Goal: Task Accomplishment & Management: Manage account settings

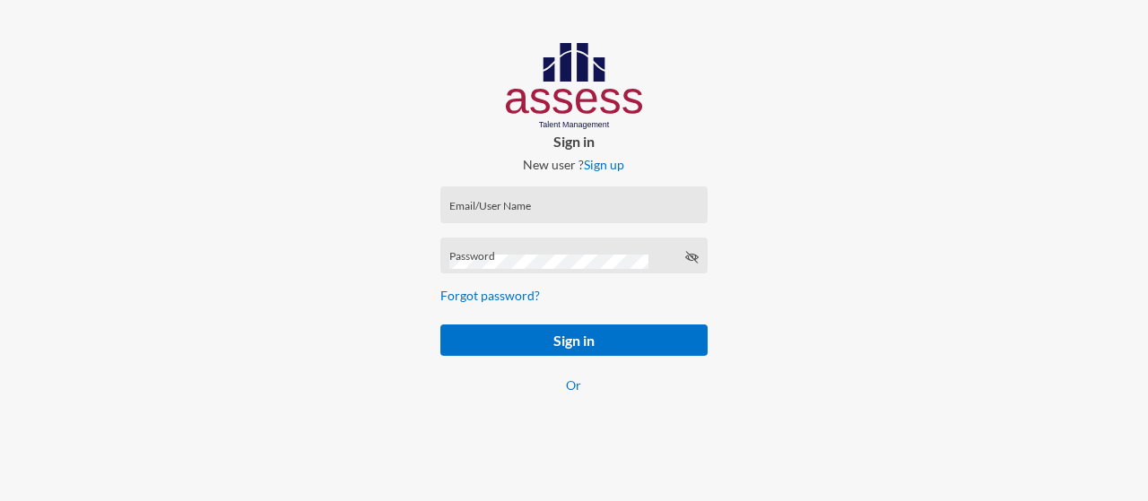
click at [504, 208] on input "Email/User Name" at bounding box center [573, 211] width 249 height 14
paste input "mhspl16589"
type input "mhspl16589"
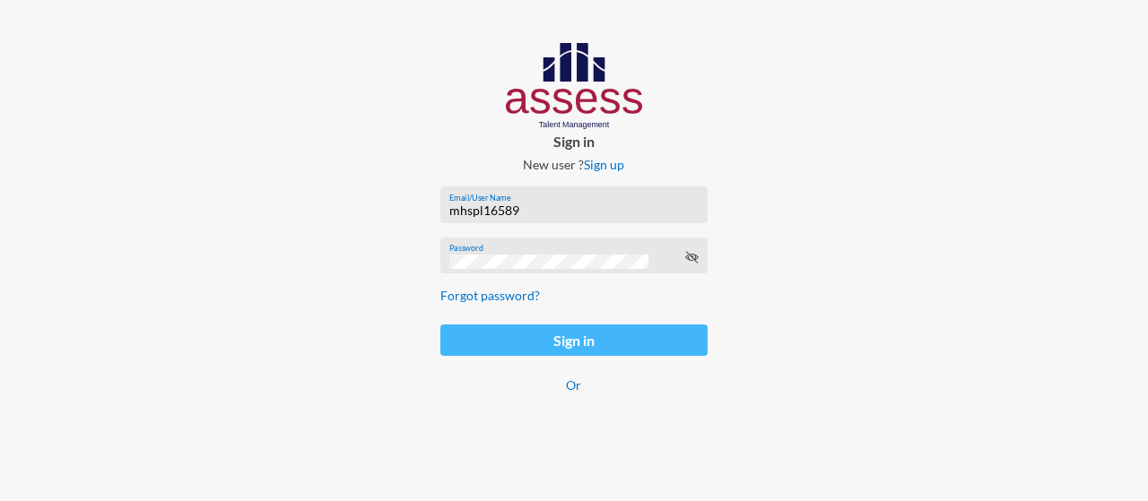
click at [554, 344] on button "Sign in" at bounding box center [574, 340] width 268 height 31
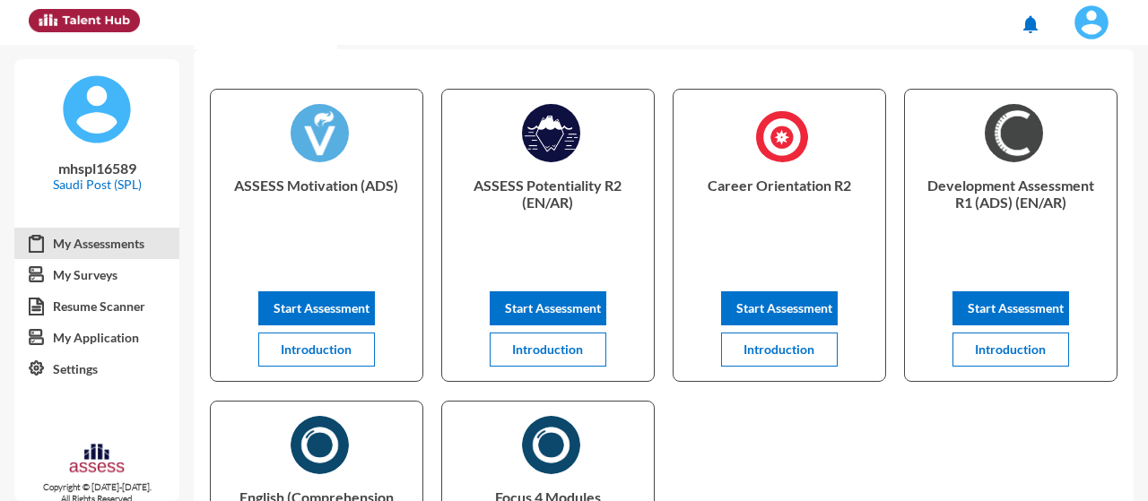
scroll to position [17, 0]
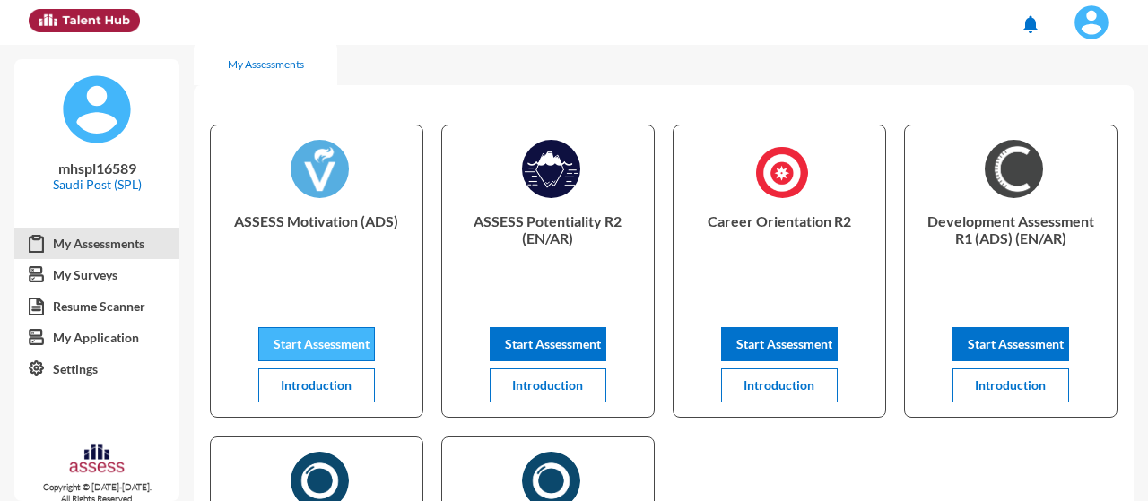
click at [289, 339] on span "Start Assessment" at bounding box center [322, 343] width 96 height 15
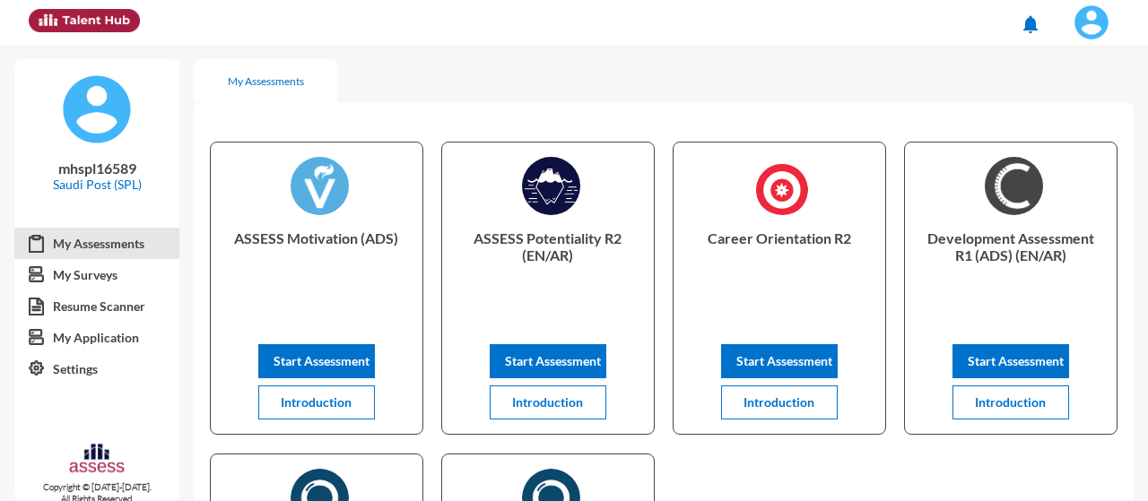
scroll to position [17, 0]
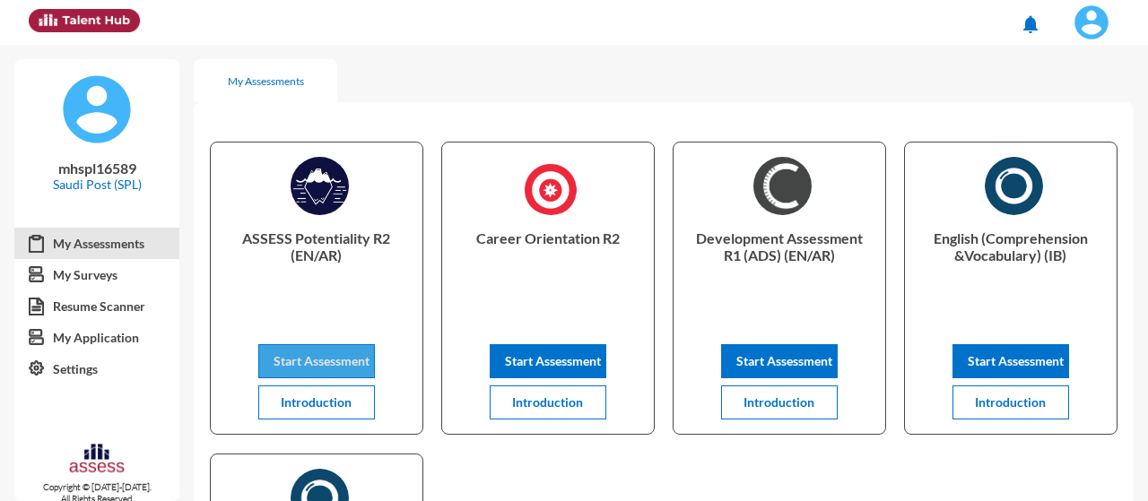
click at [288, 358] on span "Start Assessment" at bounding box center [322, 360] width 96 height 15
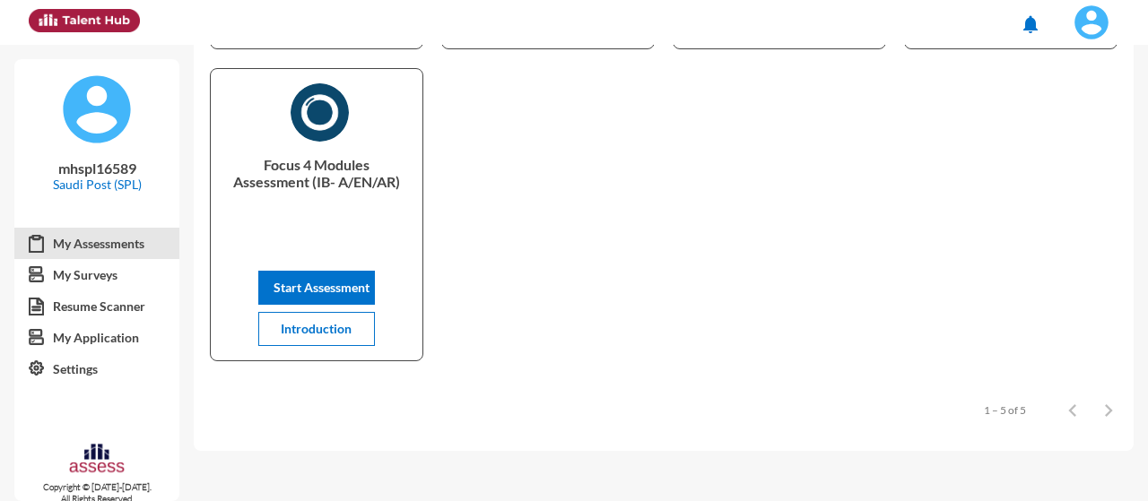
scroll to position [386, 0]
click at [124, 275] on link "My Surveys" at bounding box center [96, 275] width 165 height 32
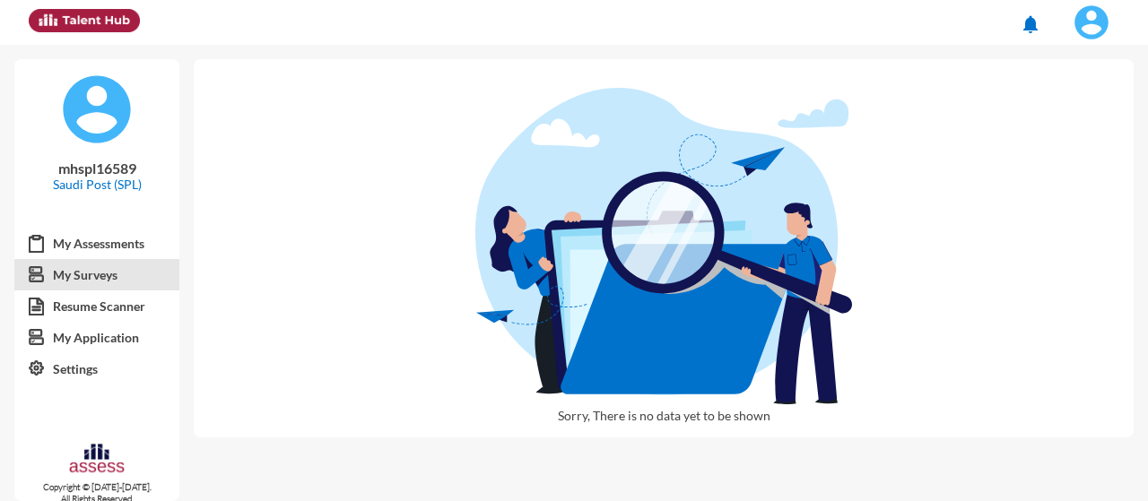
click at [1147, 188] on div "Sorry, There is no data yet to be shown" at bounding box center [671, 241] width 954 height 393
click at [92, 342] on link "My Application" at bounding box center [96, 338] width 165 height 32
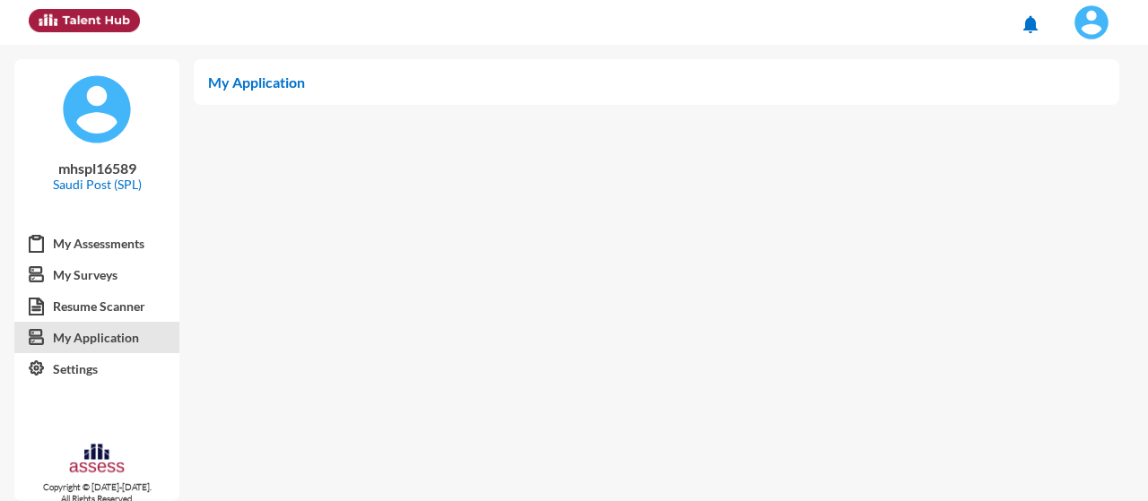
click at [262, 83] on p "My Application" at bounding box center [656, 82] width 897 height 17
click at [62, 284] on link "My Surveys" at bounding box center [96, 275] width 165 height 32
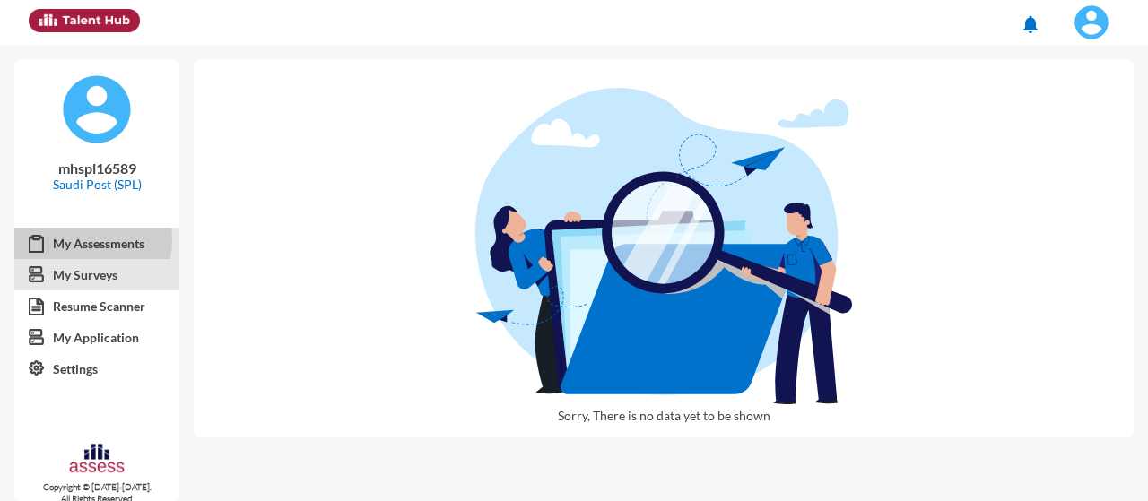
click at [72, 240] on link "My Assessments" at bounding box center [96, 244] width 165 height 32
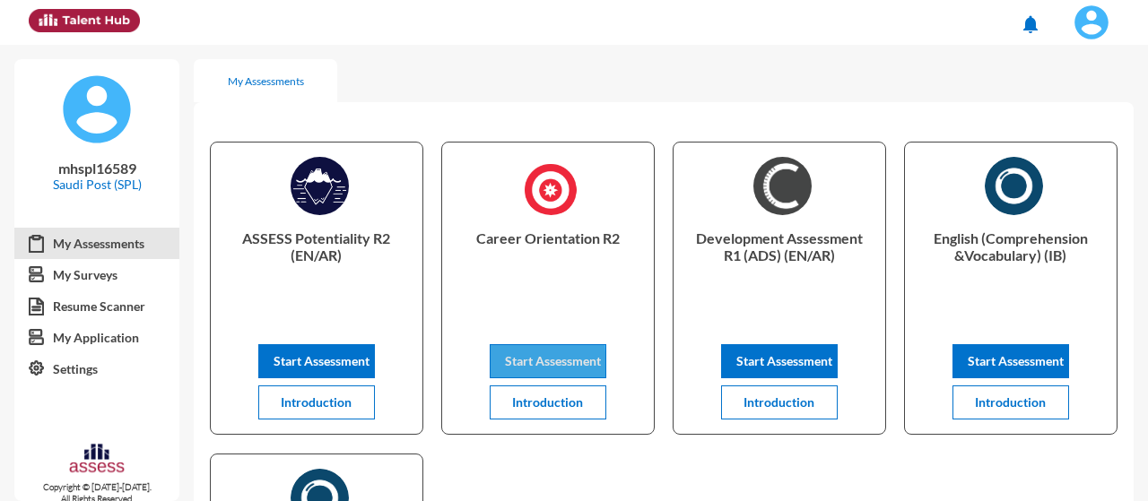
click at [511, 364] on span "Start Assessment" at bounding box center [553, 360] width 96 height 15
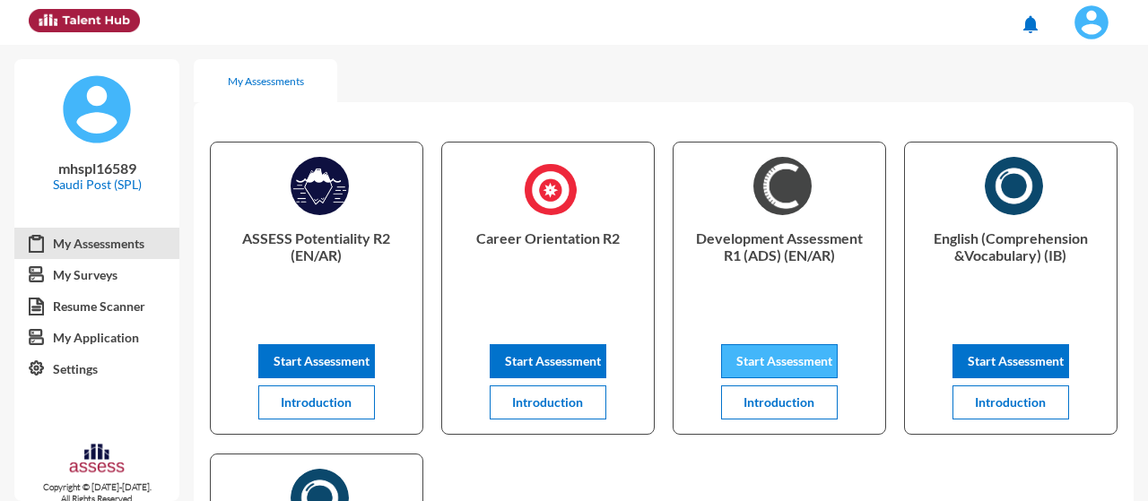
click at [759, 358] on span "Start Assessment" at bounding box center [784, 360] width 96 height 15
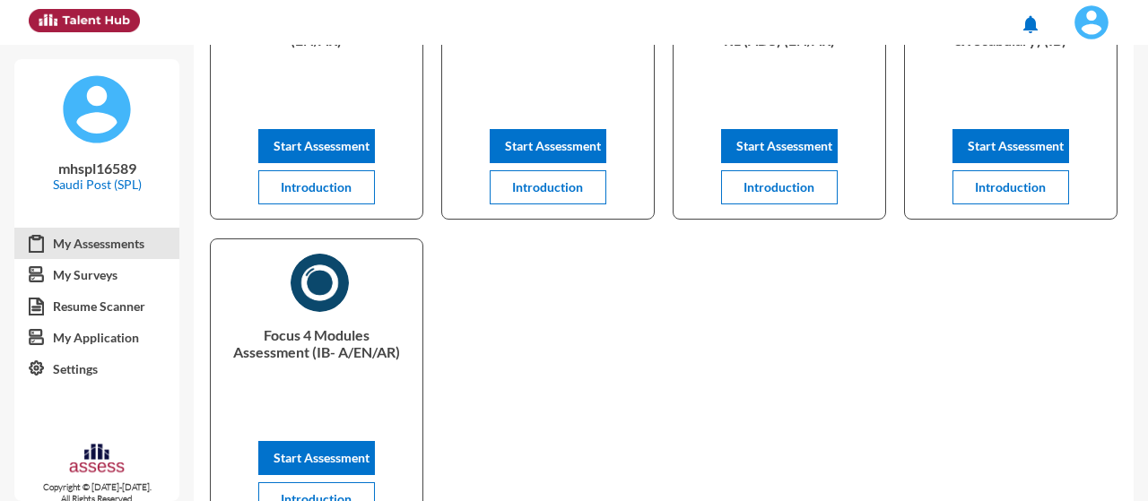
scroll to position [215, 0]
click at [92, 332] on link "My Application" at bounding box center [96, 338] width 165 height 32
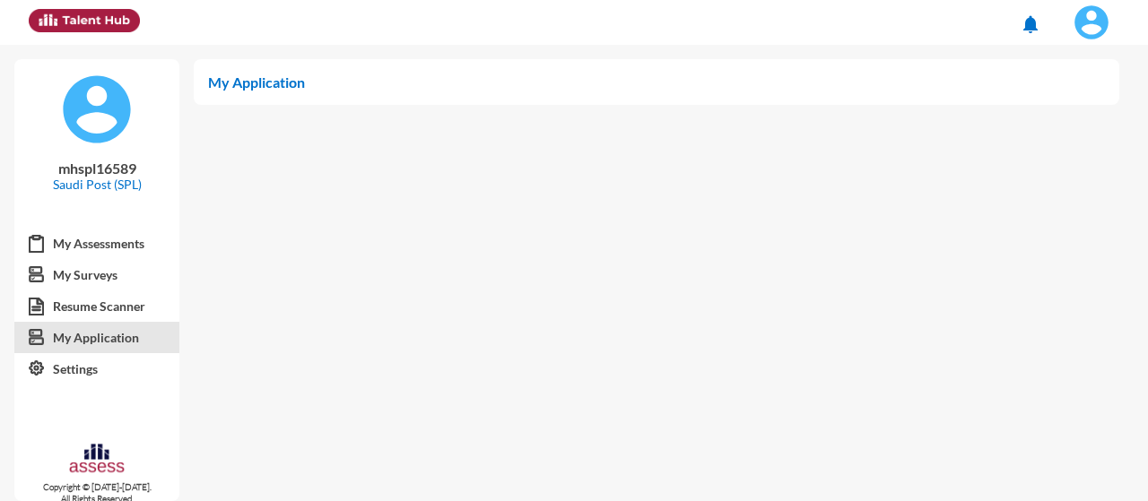
click at [248, 74] on p "My Application" at bounding box center [656, 82] width 897 height 17
click at [108, 302] on link "Resume Scanner" at bounding box center [96, 307] width 165 height 32
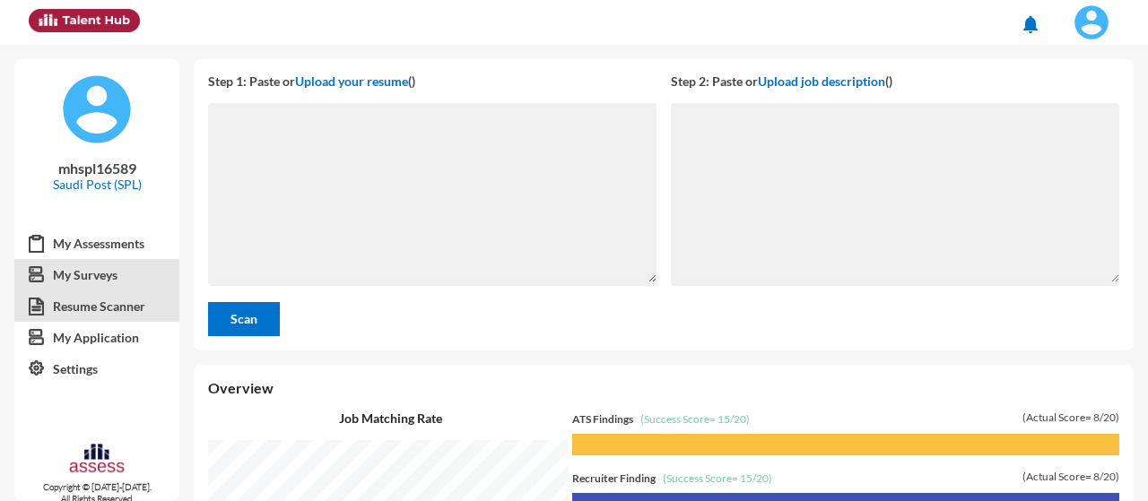
scroll to position [10, 0]
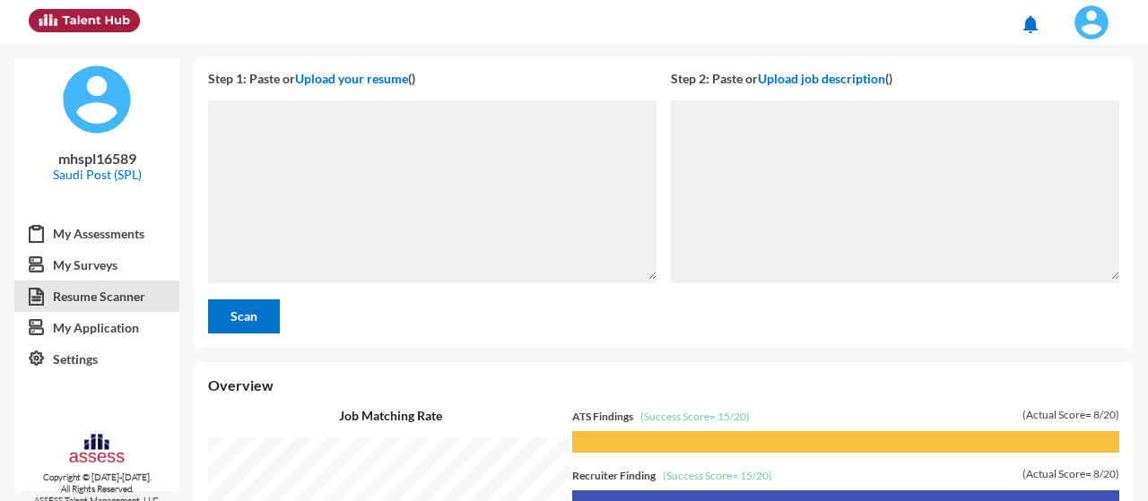
scroll to position [0, 0]
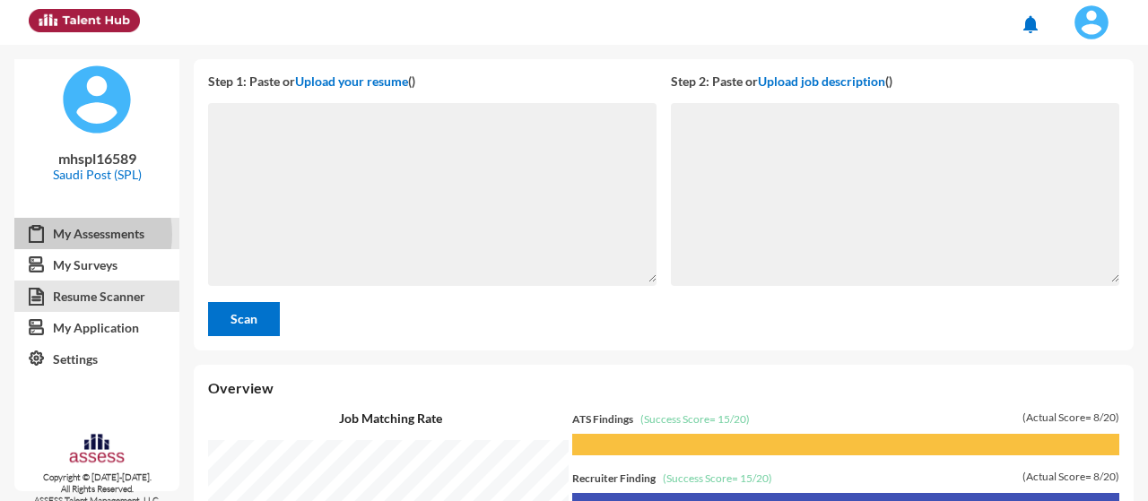
click at [68, 234] on link "My Assessments" at bounding box center [96, 234] width 165 height 32
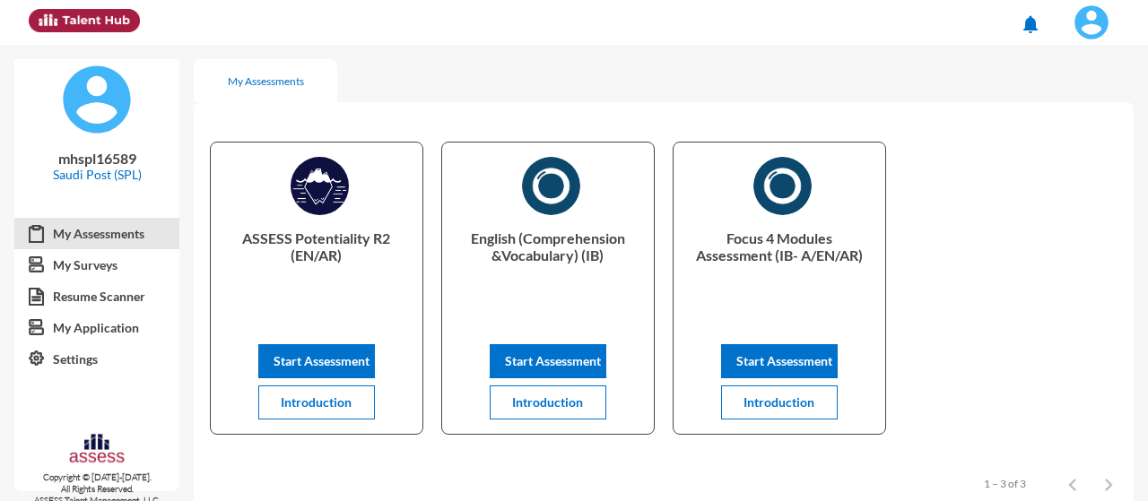
scroll to position [113, 0]
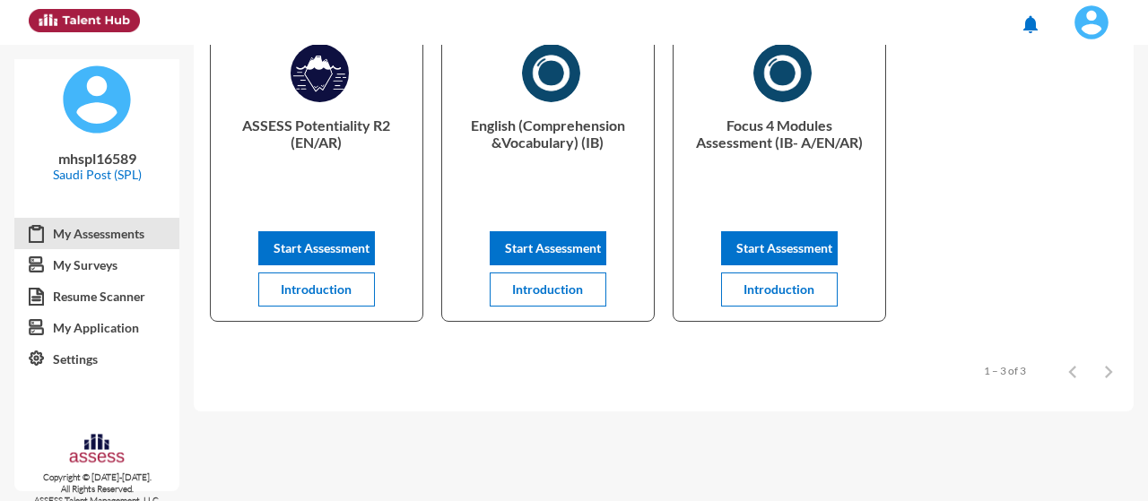
drag, startPoint x: 1133, startPoint y: 399, endPoint x: 1140, endPoint y: 223, distance: 176.0
click at [1140, 223] on mat-sidenav-content "My Assessments ASSESS Potentiality R2 (EN/AR) Start Assessment Introduction Eng…" at bounding box center [671, 273] width 954 height 457
click at [872, 449] on mat-sidenav-content "My Assessments ASSESS Potentiality R2 (EN/AR) Start Assessment Introduction Eng…" at bounding box center [671, 273] width 954 height 457
click at [84, 259] on link "My Surveys" at bounding box center [96, 265] width 165 height 32
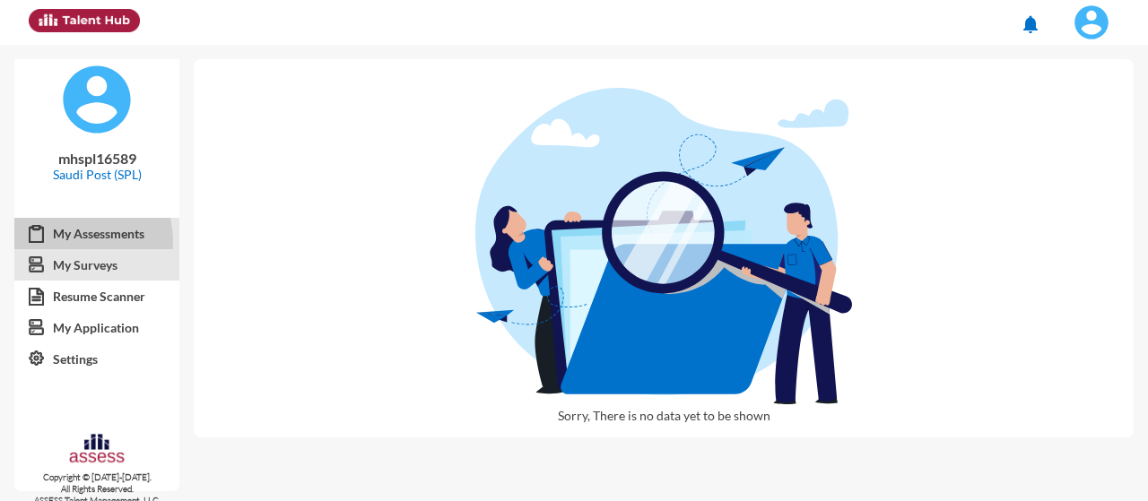
click at [75, 241] on link "My Assessments" at bounding box center [96, 234] width 165 height 32
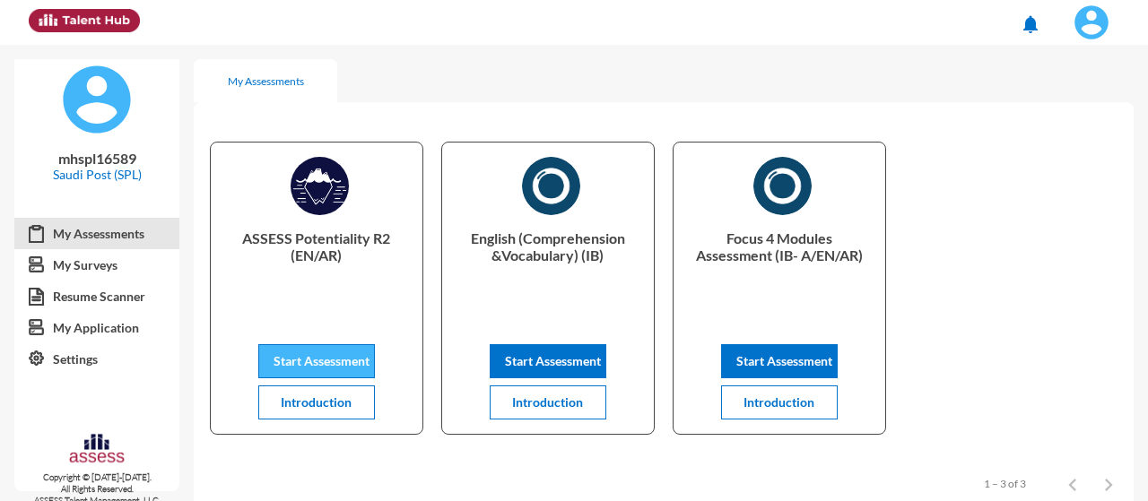
click at [300, 355] on span "Start Assessment" at bounding box center [322, 360] width 96 height 15
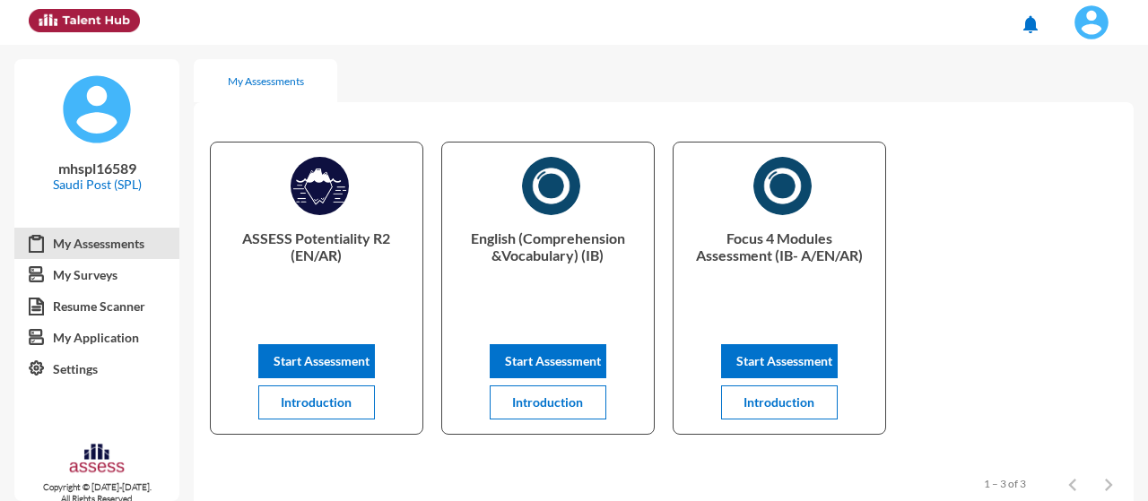
scroll to position [10, 0]
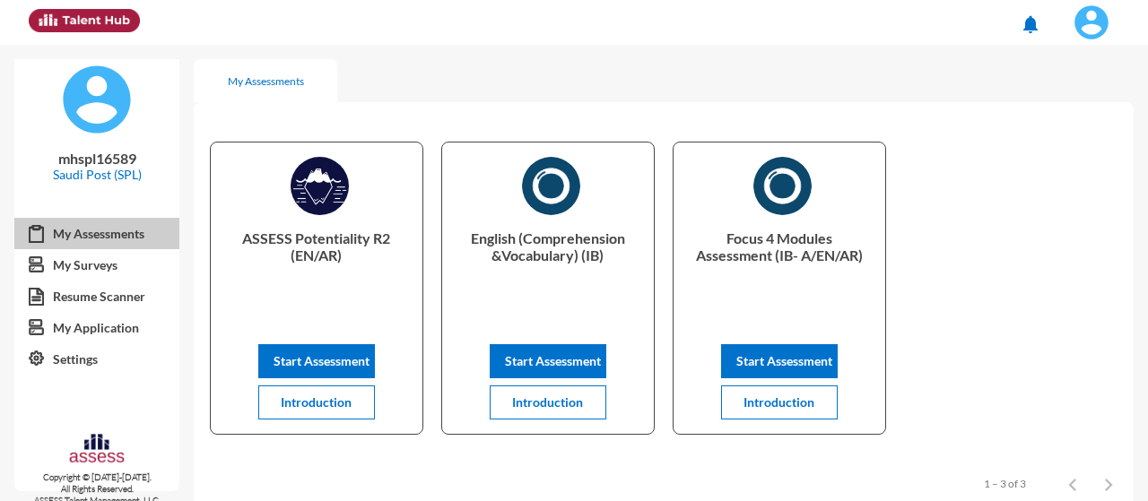
click at [103, 229] on link "My Assessments" at bounding box center [96, 234] width 165 height 32
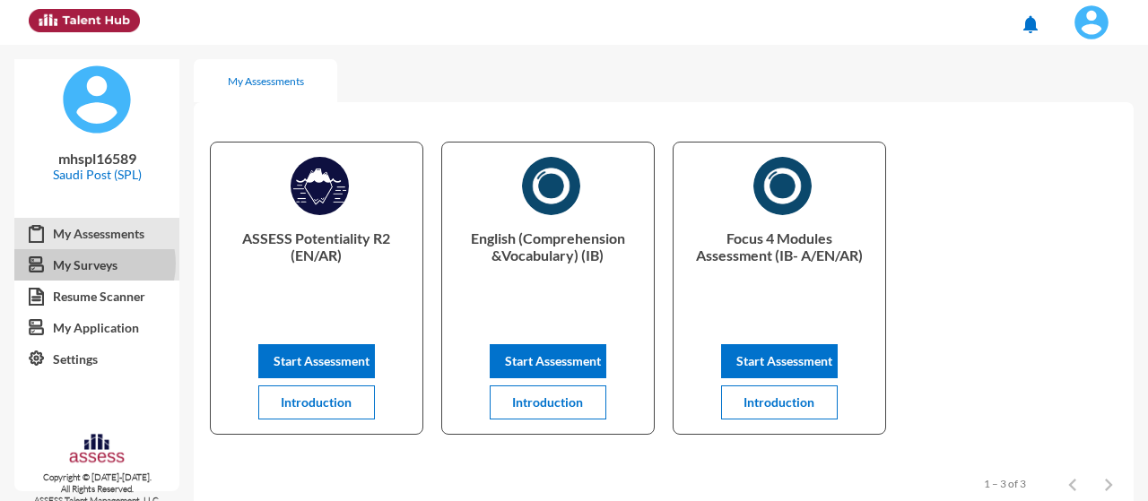
click at [94, 264] on link "My Surveys" at bounding box center [96, 265] width 165 height 32
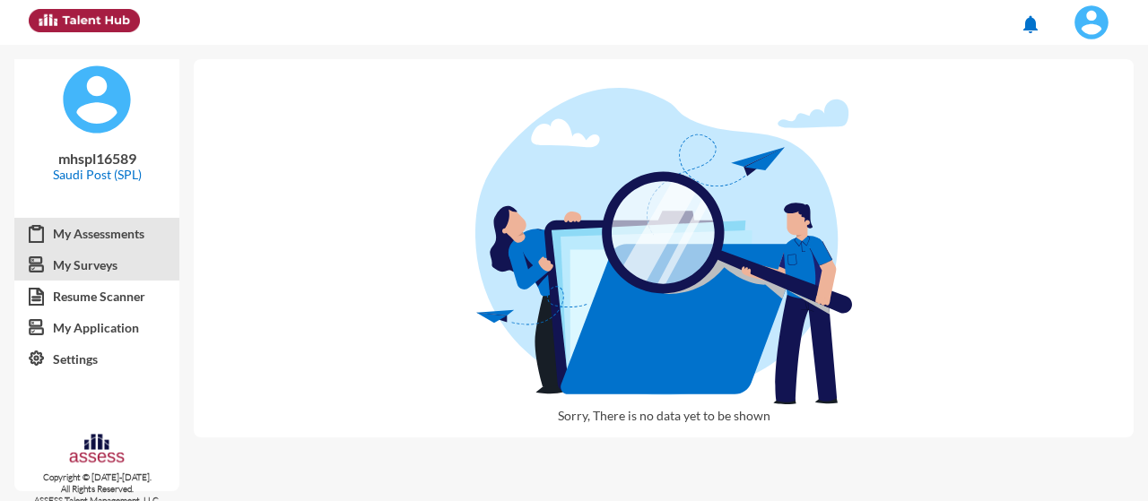
click at [87, 222] on link "My Assessments" at bounding box center [96, 234] width 165 height 32
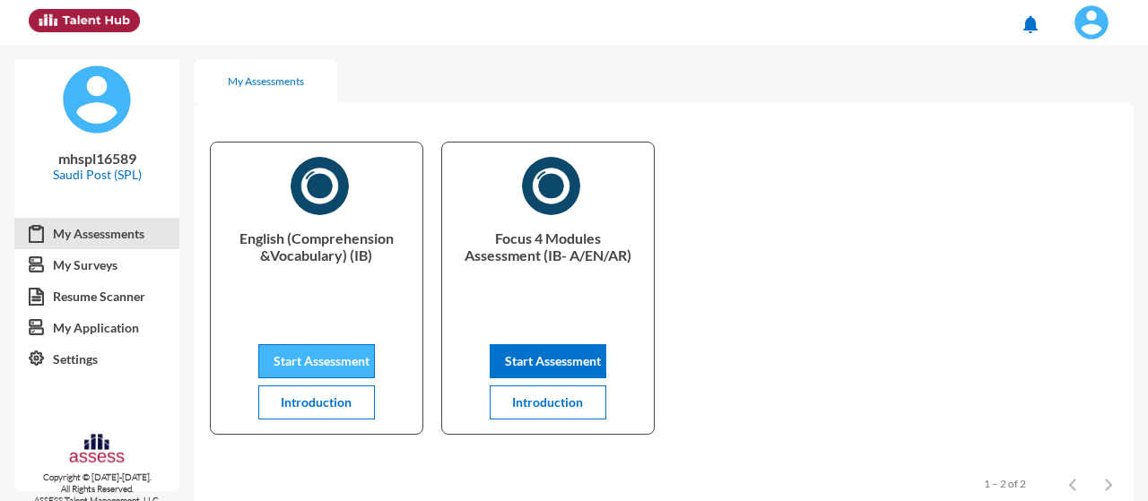
click at [266, 361] on button "Start Assessment" at bounding box center [316, 361] width 117 height 34
click at [51, 236] on link "My Assessments" at bounding box center [96, 234] width 165 height 32
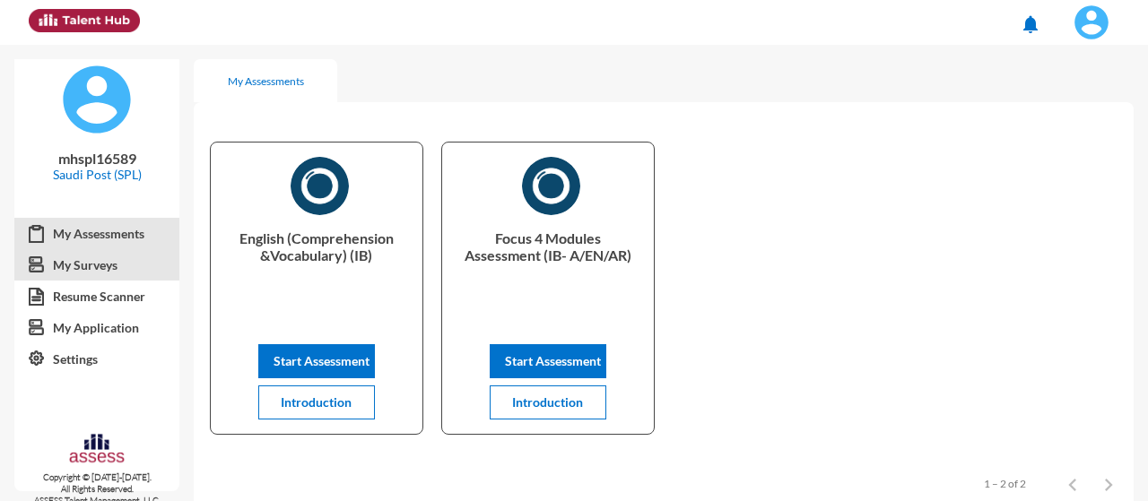
click at [72, 268] on link "My Surveys" at bounding box center [96, 265] width 165 height 32
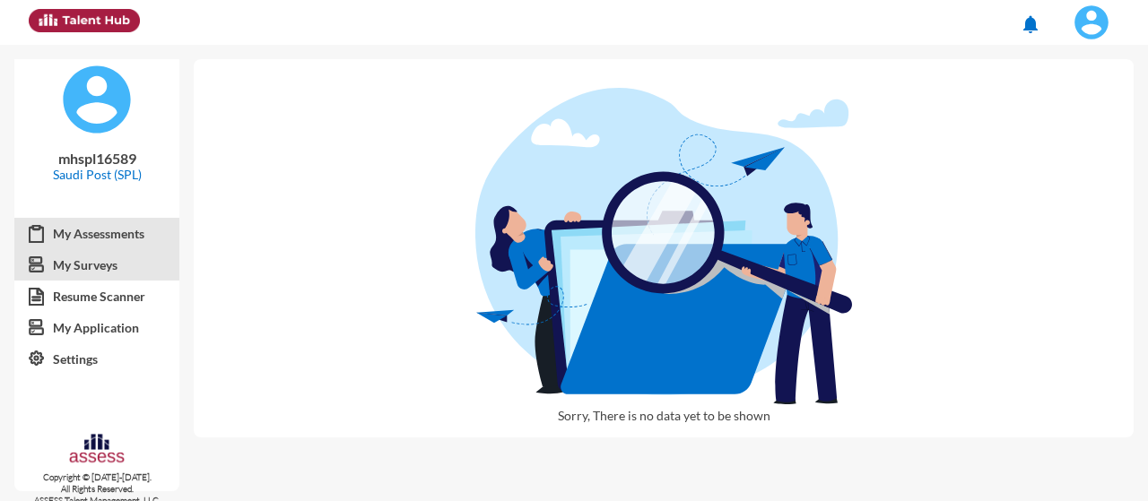
click at [68, 241] on link "My Assessments" at bounding box center [96, 234] width 165 height 32
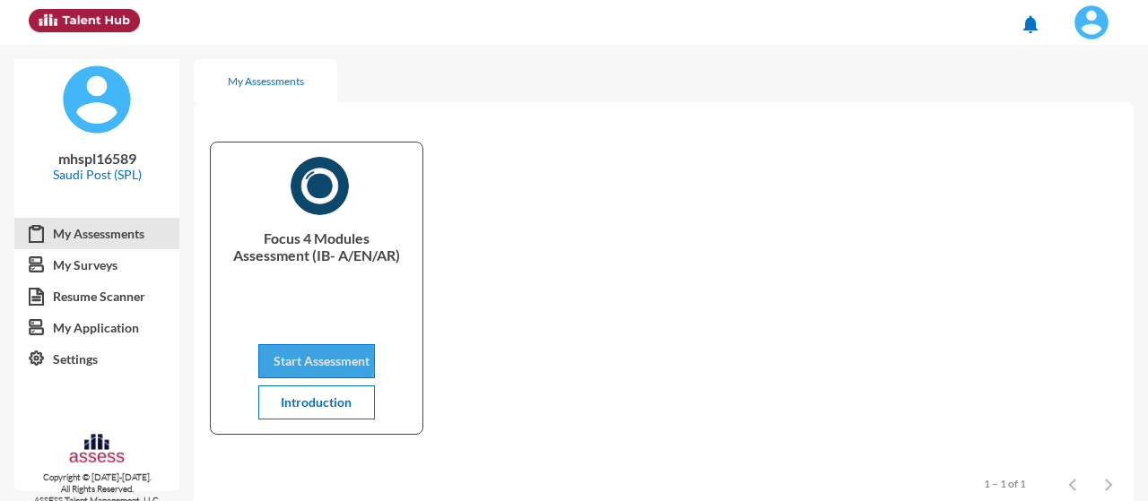
click at [291, 360] on span "Start Assessment" at bounding box center [322, 360] width 96 height 15
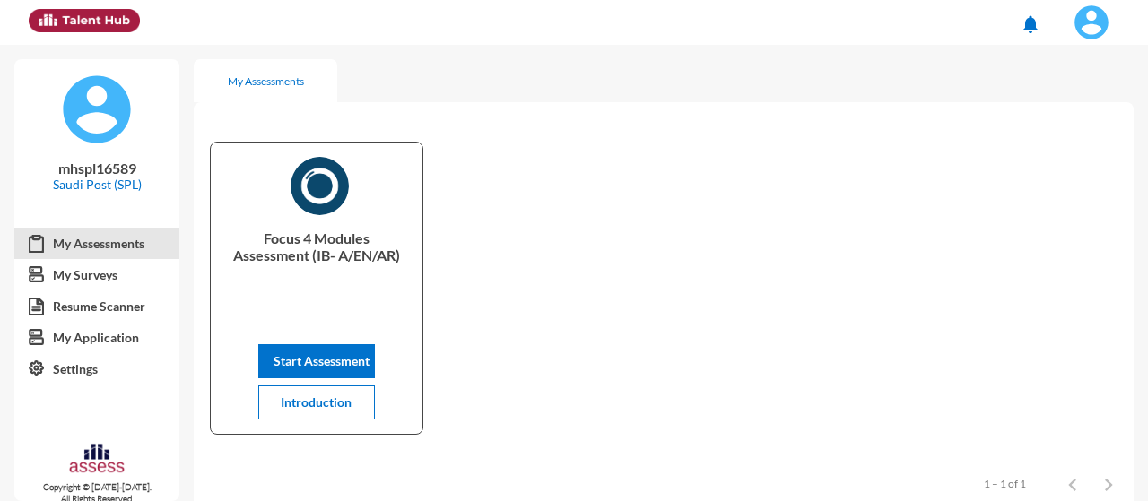
scroll to position [10, 0]
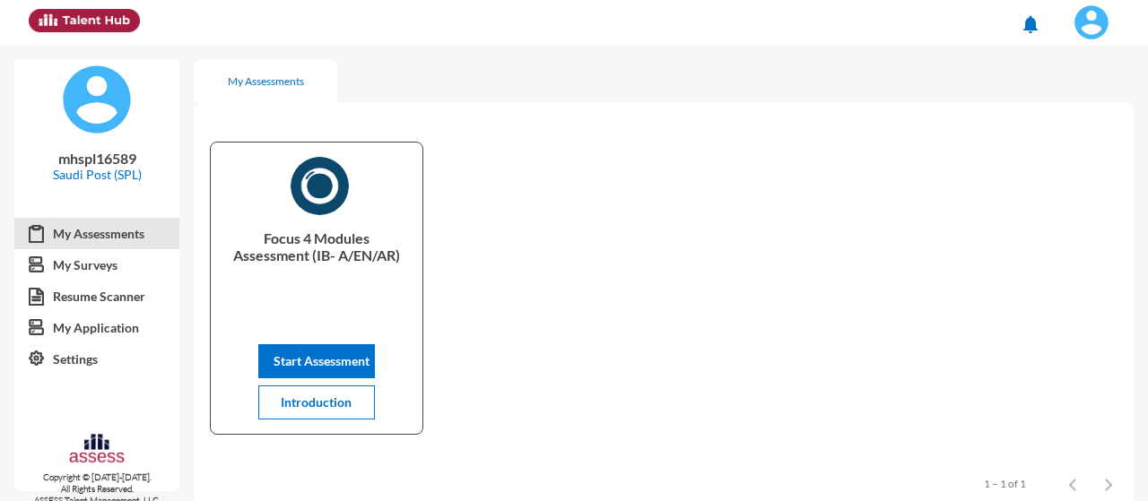
click at [126, 227] on link "My Assessments" at bounding box center [96, 234] width 165 height 32
click at [111, 283] on link "Resume Scanner" at bounding box center [96, 297] width 165 height 32
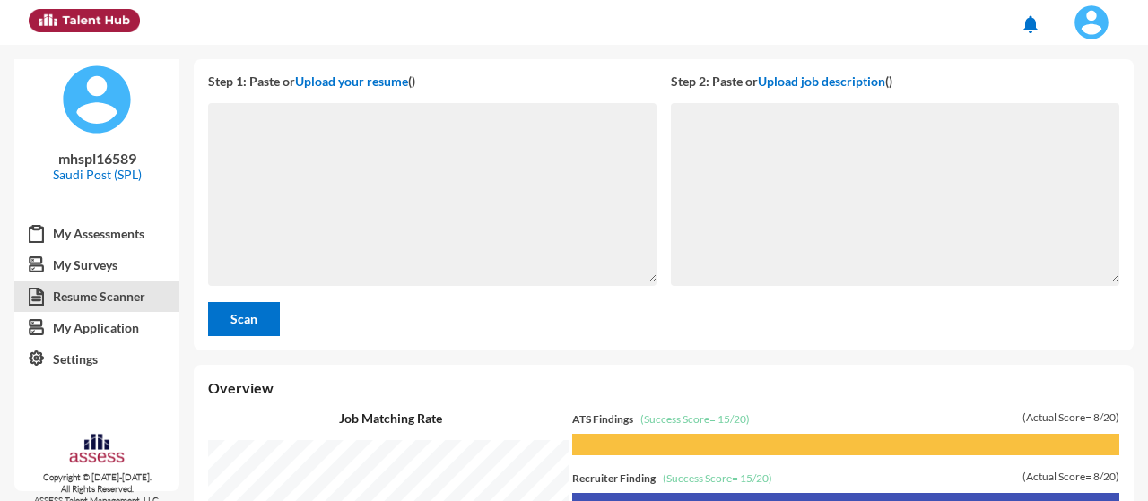
scroll to position [457, 946]
click at [91, 234] on link "My Assessments" at bounding box center [96, 234] width 165 height 32
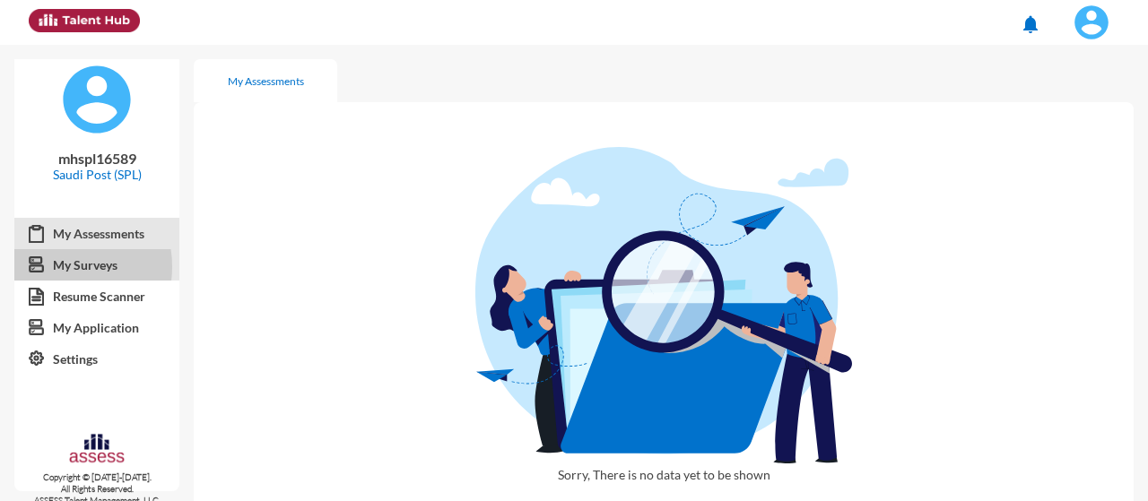
click at [55, 266] on link "My Surveys" at bounding box center [96, 265] width 165 height 32
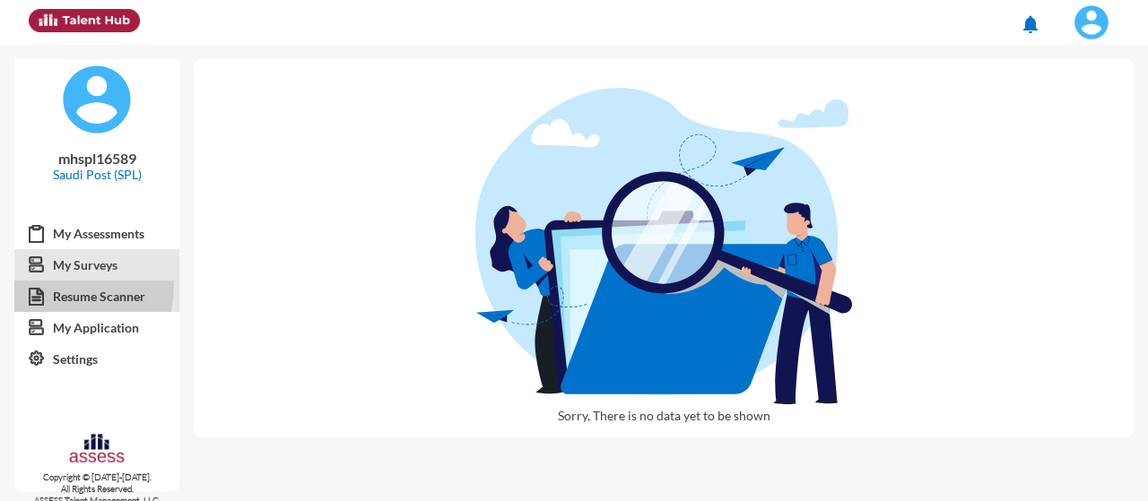
click at [63, 286] on link "Resume Scanner" at bounding box center [96, 297] width 165 height 32
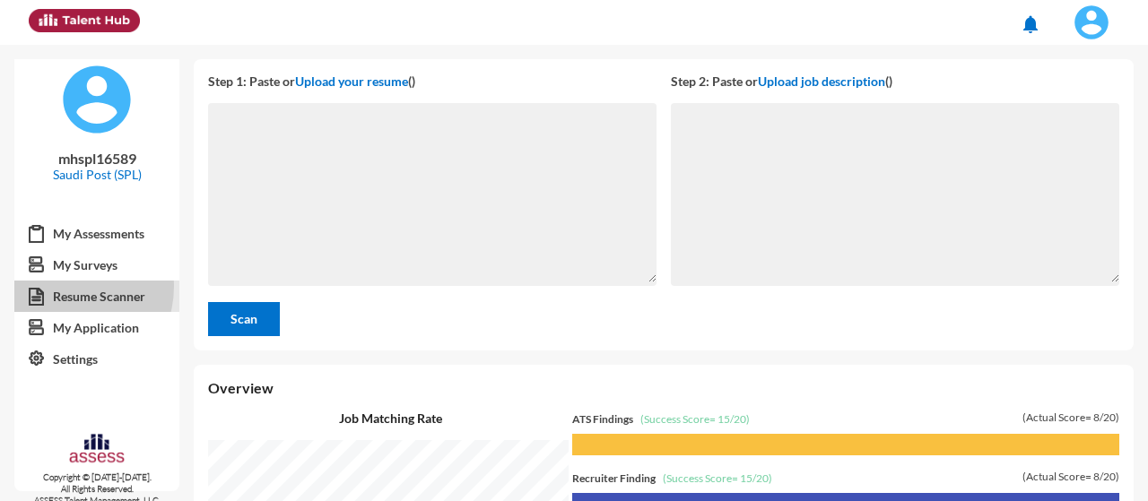
scroll to position [457, 946]
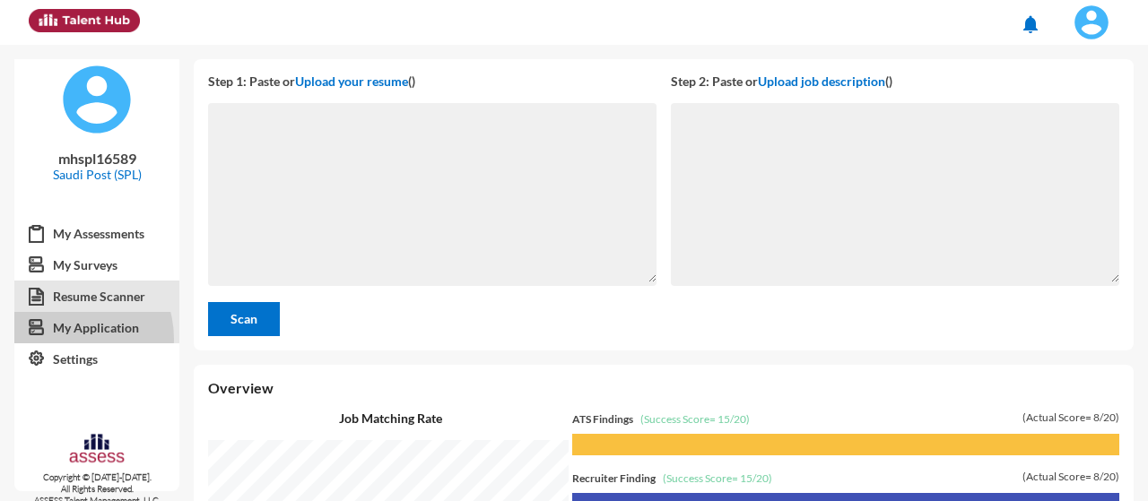
click at [66, 339] on link "My Application" at bounding box center [96, 328] width 165 height 32
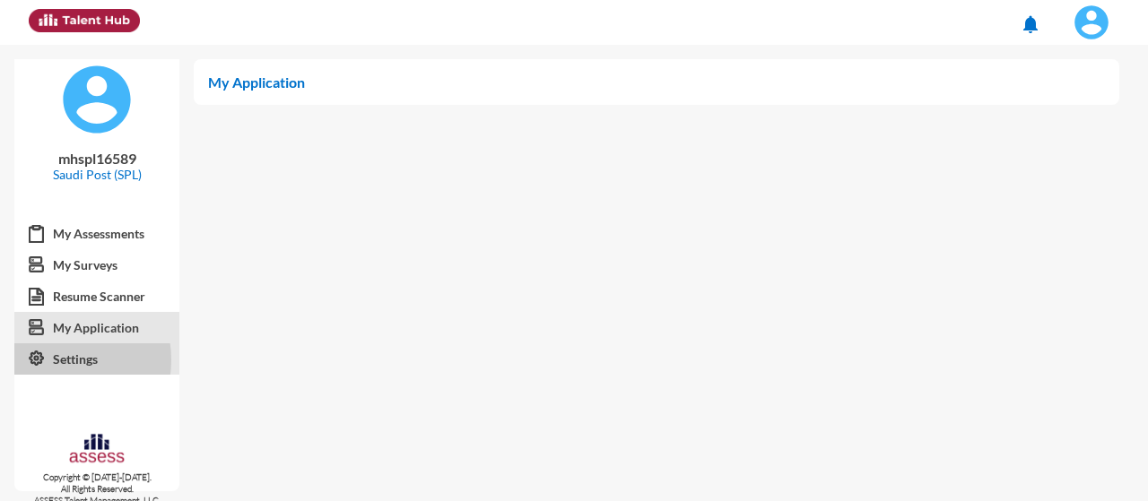
click at [64, 360] on link "Settings" at bounding box center [96, 360] width 165 height 32
